Goal: Information Seeking & Learning: Learn about a topic

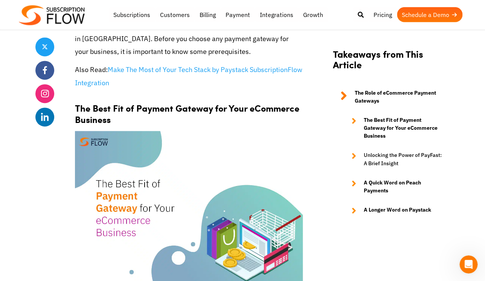
scroll to position [1432, 0]
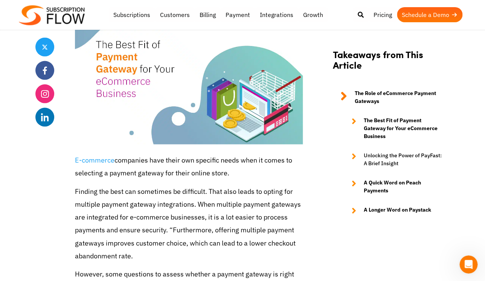
click at [355, 121] on icon at bounding box center [354, 128] width 5 height 24
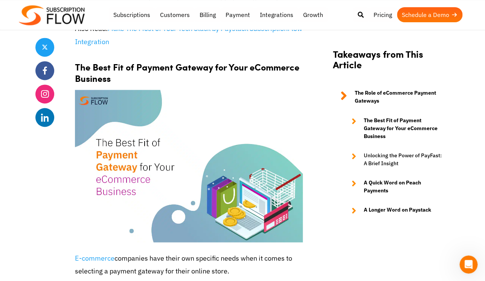
scroll to position [1334, 0]
click at [353, 155] on icon at bounding box center [354, 159] width 5 height 16
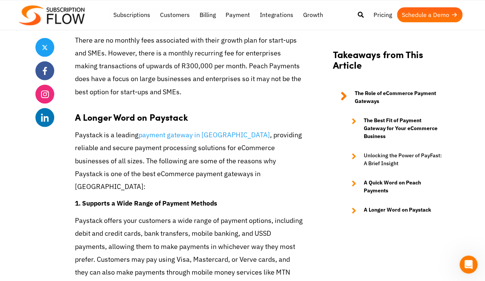
scroll to position [2464, 0]
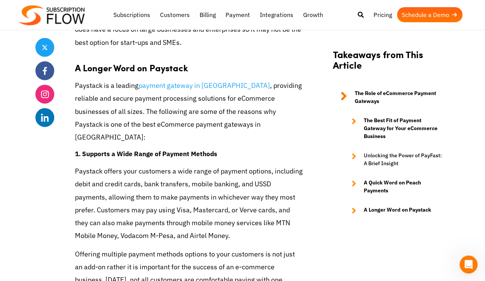
click at [270, 148] on h4 "1. Supports a Wide Range of Payment Methods" at bounding box center [189, 153] width 228 height 10
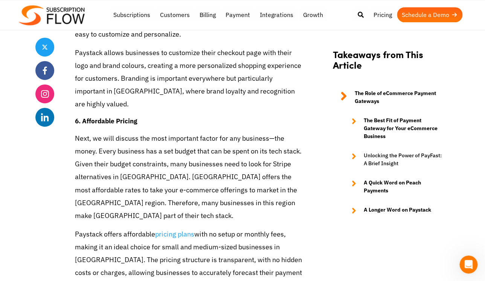
scroll to position [3729, 0]
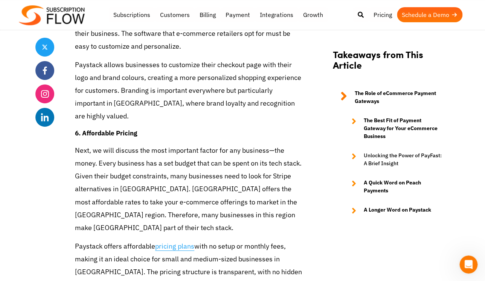
click at [169, 241] on link "pricing plans" at bounding box center [174, 245] width 39 height 9
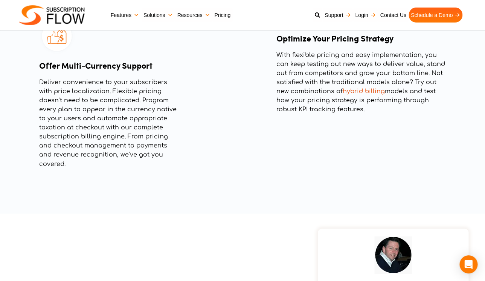
scroll to position [1302, 0]
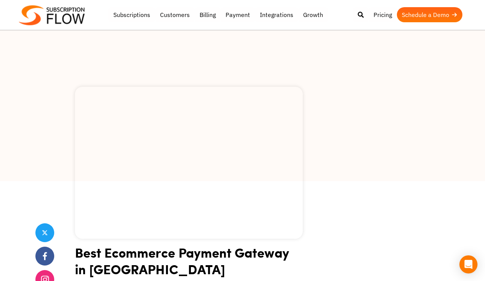
scroll to position [3729, 0]
